Goal: Transaction & Acquisition: Book appointment/travel/reservation

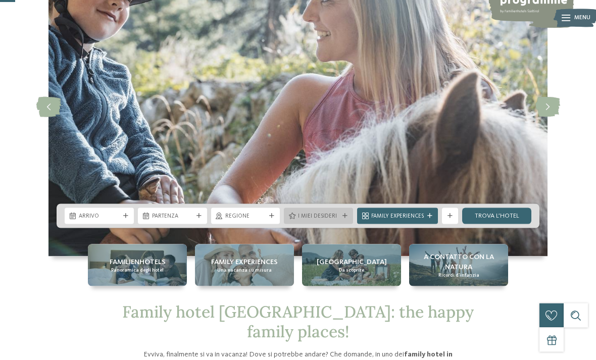
scroll to position [86, 0]
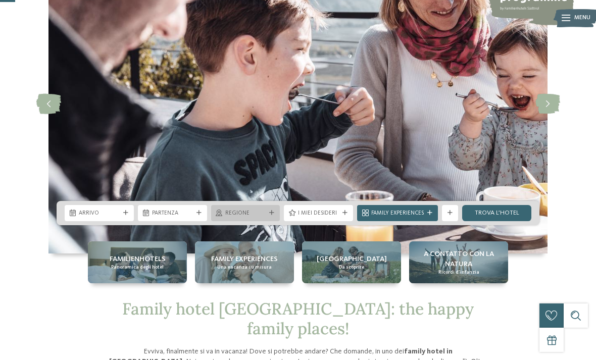
click at [252, 218] on span "Regione" at bounding box center [245, 214] width 41 height 8
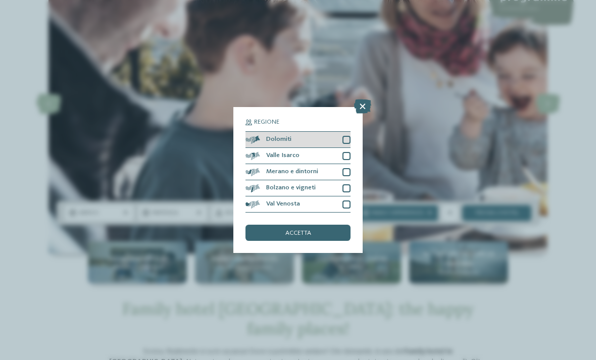
click at [316, 132] on div "Dolomiti" at bounding box center [297, 140] width 105 height 16
click at [300, 230] on span "accetta" at bounding box center [298, 233] width 26 height 7
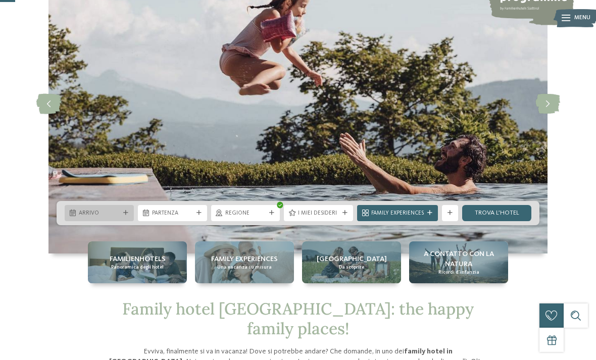
click at [108, 218] on span "Arrivo" at bounding box center [99, 214] width 41 height 8
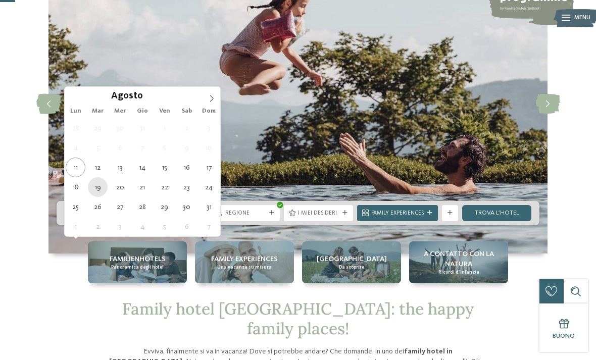
type div "19.08.2025"
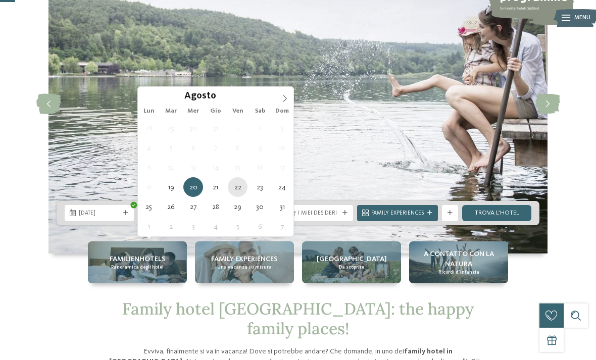
type div "22.08.2025"
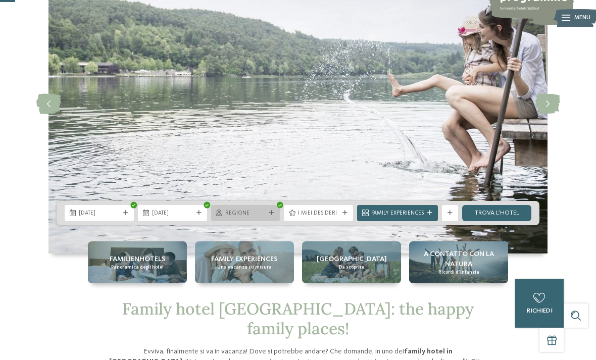
click at [267, 217] on div "Regione" at bounding box center [245, 213] width 45 height 9
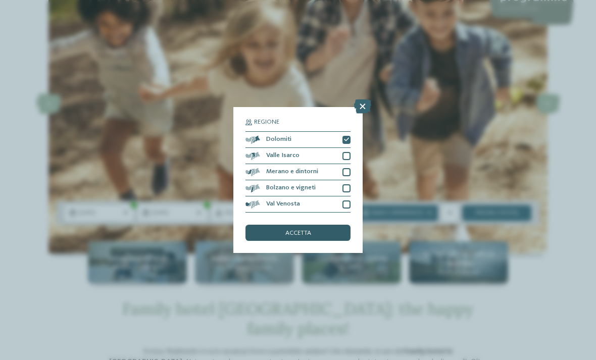
click at [329, 225] on div "accetta" at bounding box center [297, 233] width 105 height 16
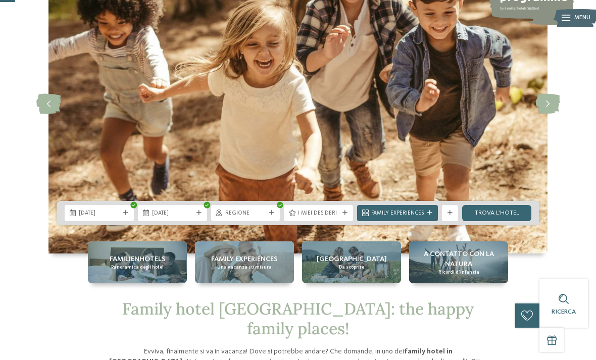
click at [456, 225] on img at bounding box center [297, 103] width 499 height 299
click at [472, 221] on link "trova l’hotel" at bounding box center [496, 213] width 69 height 16
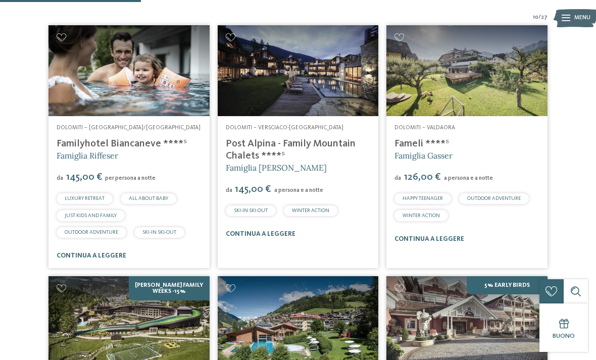
scroll to position [238, 0]
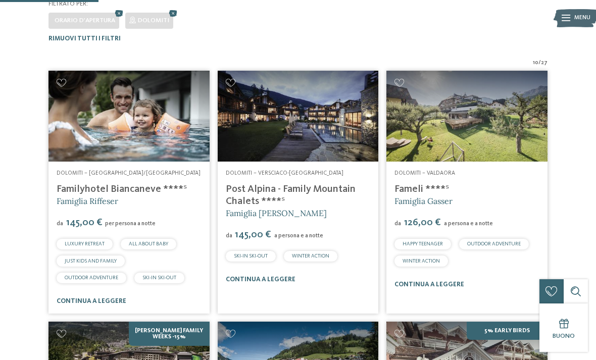
click at [311, 190] on link "Post Alpina - Family Mountain Chalets ****ˢ" at bounding box center [291, 195] width 130 height 22
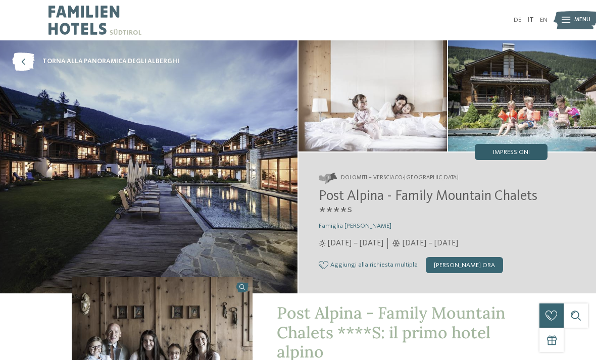
click at [490, 149] on div "Impressioni" at bounding box center [511, 152] width 73 height 16
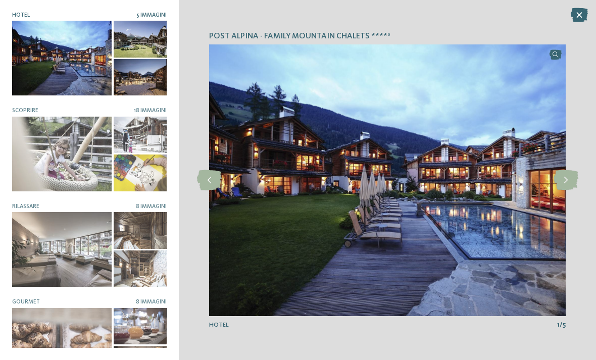
click at [72, 71] on div at bounding box center [61, 58] width 99 height 75
click at [138, 76] on div at bounding box center [141, 77] width 54 height 36
click at [141, 43] on div at bounding box center [141, 39] width 54 height 36
click at [564, 182] on icon at bounding box center [565, 180] width 25 height 20
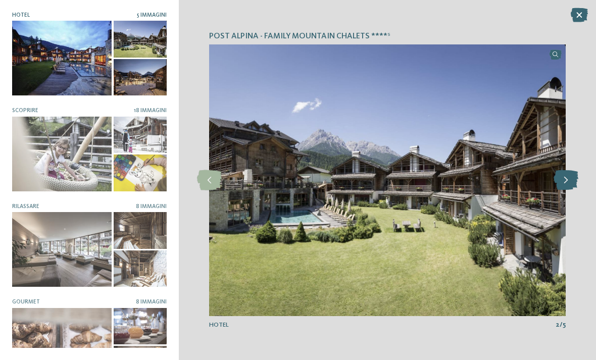
click at [564, 182] on icon at bounding box center [565, 180] width 25 height 20
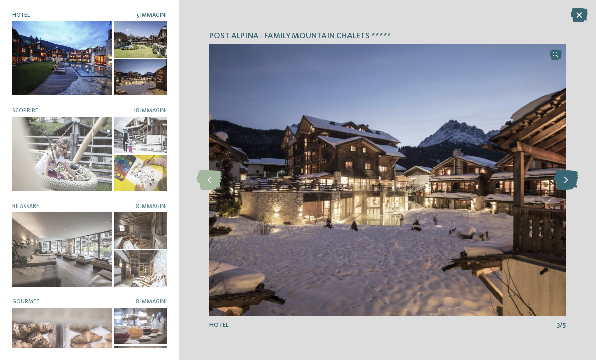
click at [564, 182] on icon at bounding box center [565, 180] width 25 height 20
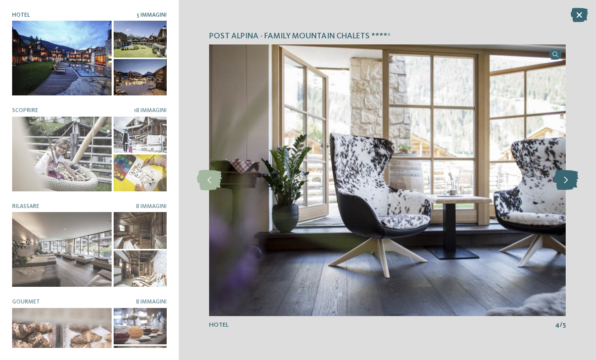
click at [564, 182] on icon at bounding box center [565, 180] width 25 height 20
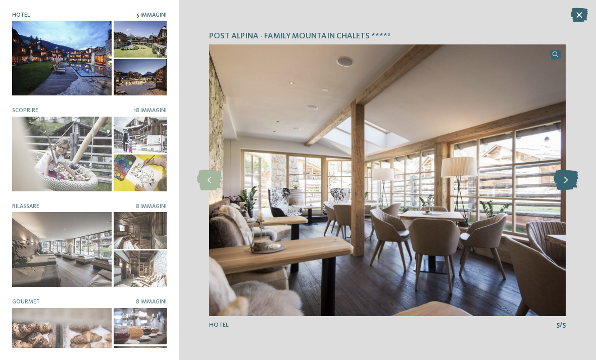
click at [564, 182] on icon at bounding box center [565, 180] width 25 height 20
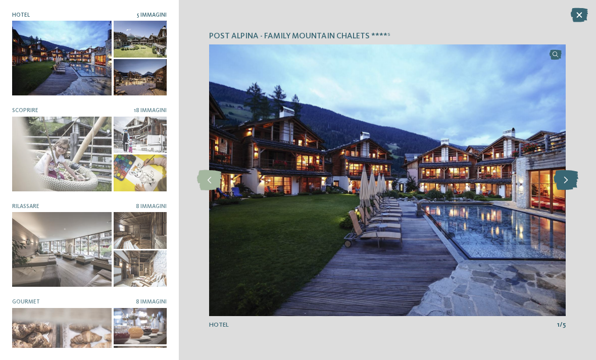
click at [564, 182] on icon at bounding box center [565, 180] width 25 height 20
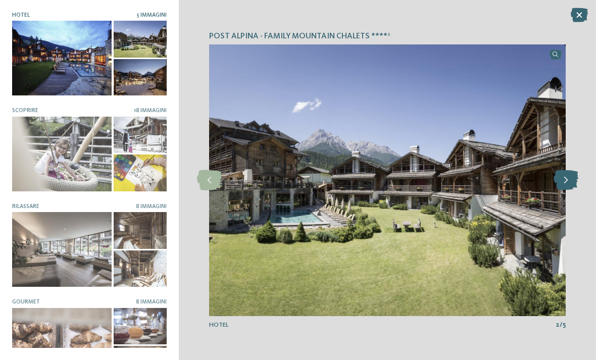
click at [564, 182] on icon at bounding box center [565, 180] width 25 height 20
